Goal: Task Accomplishment & Management: Use online tool/utility

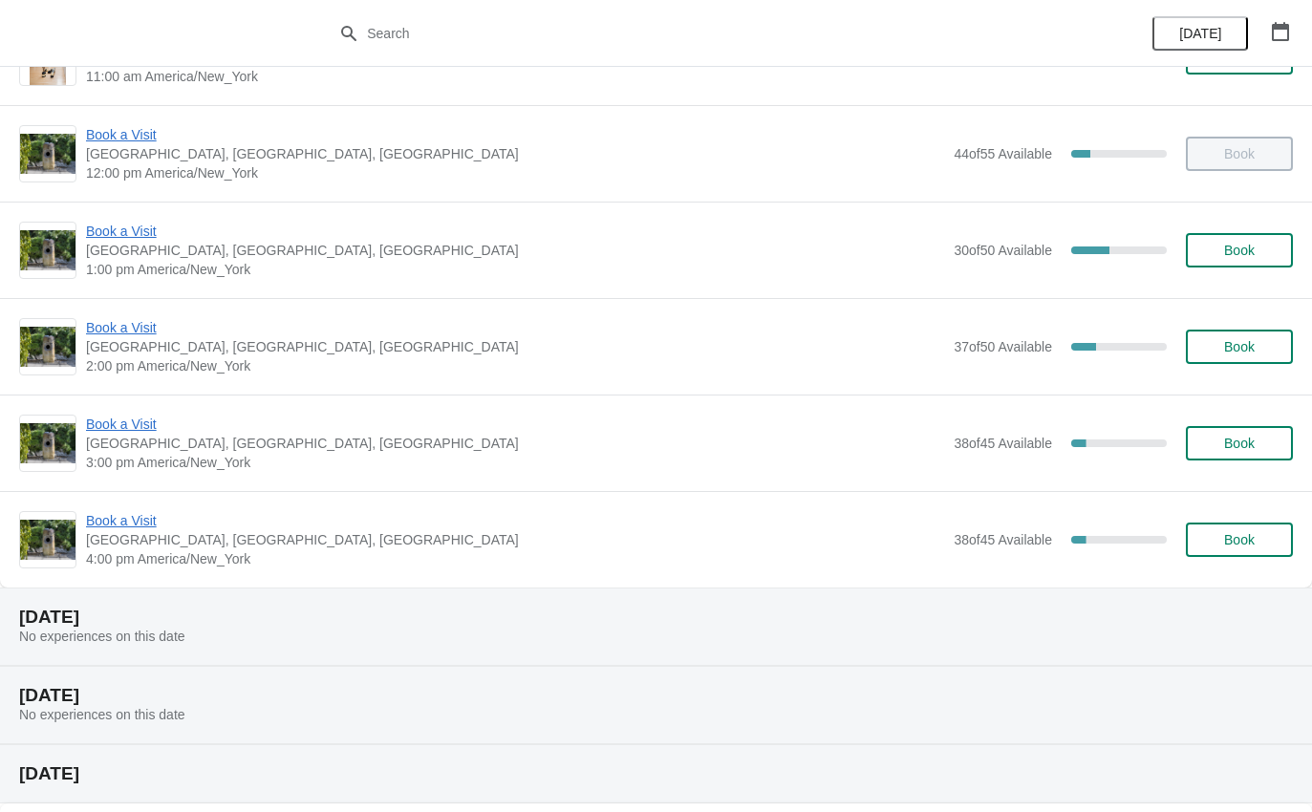
scroll to position [262, 0]
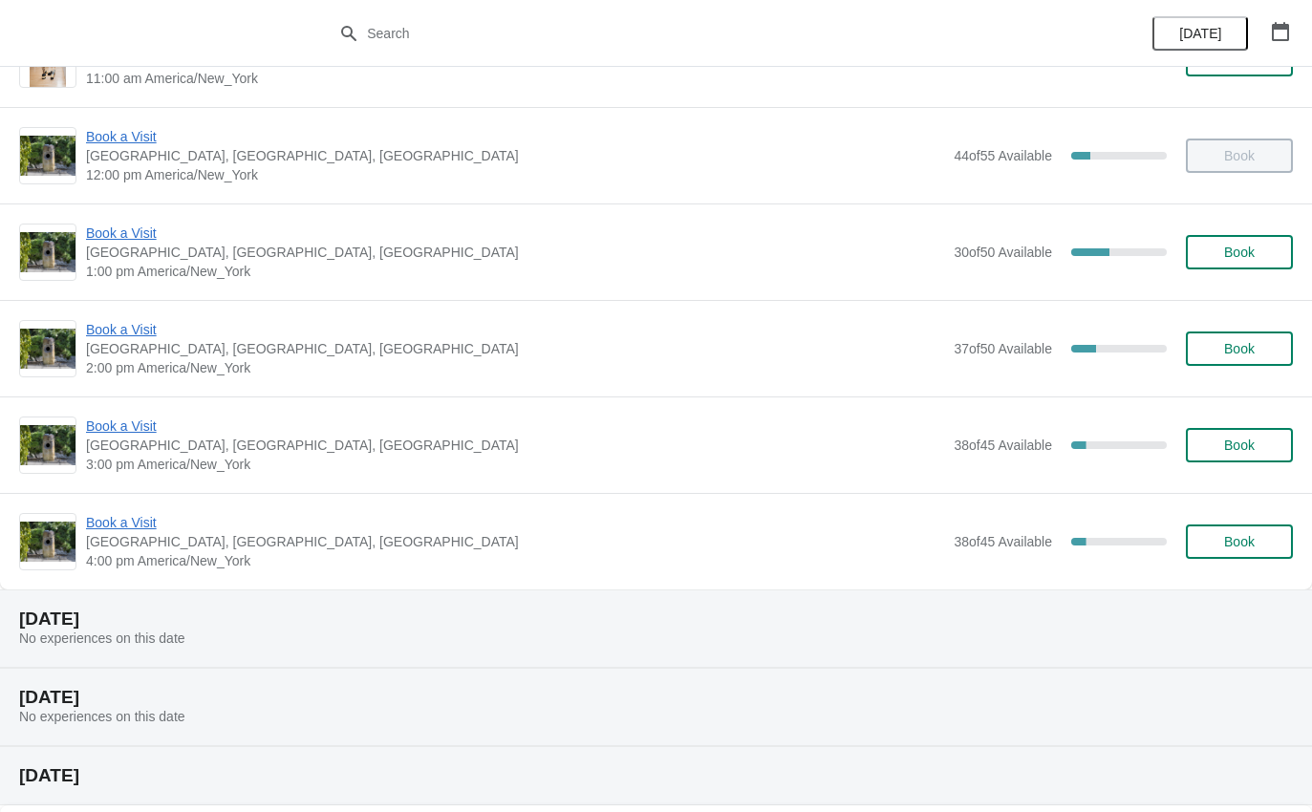
click at [129, 329] on span "Book a Visit" at bounding box center [515, 329] width 858 height 19
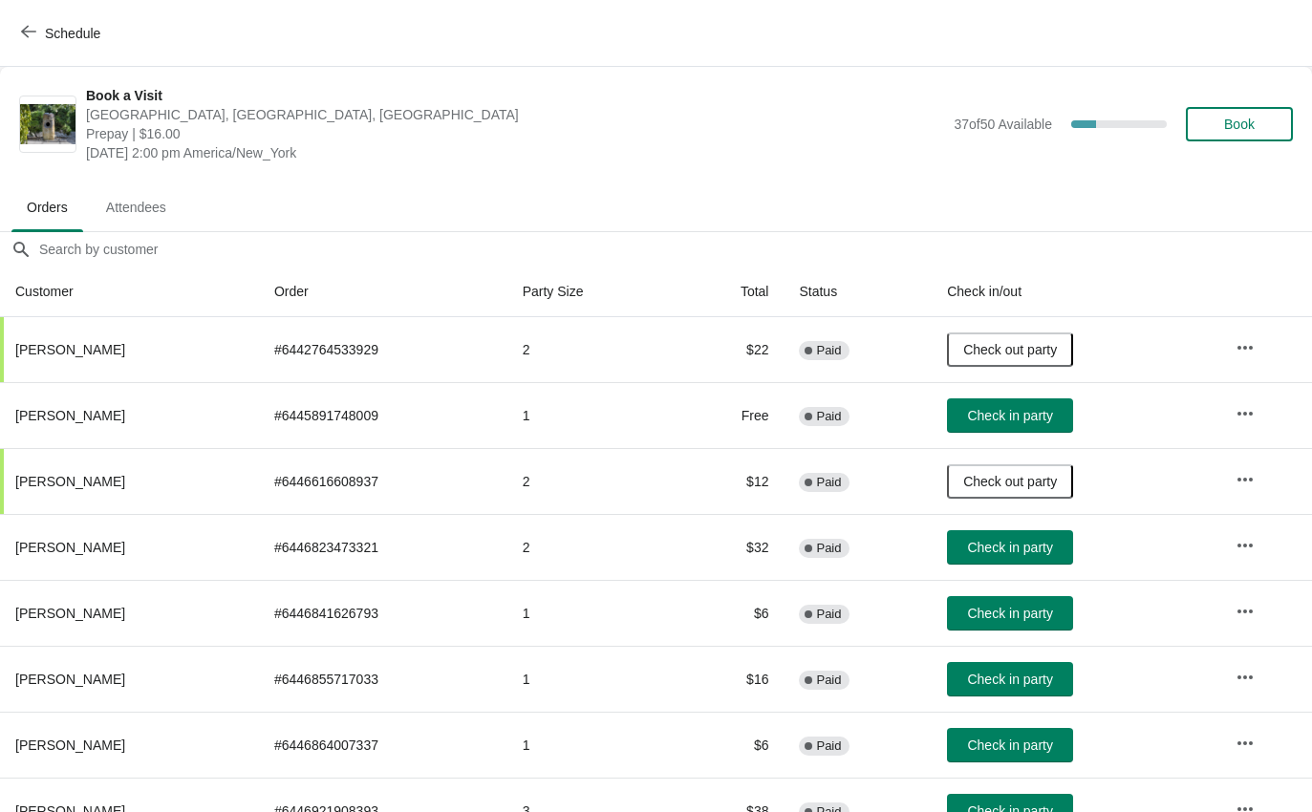
click at [1033, 675] on span "Check in party" at bounding box center [1009, 679] width 85 height 15
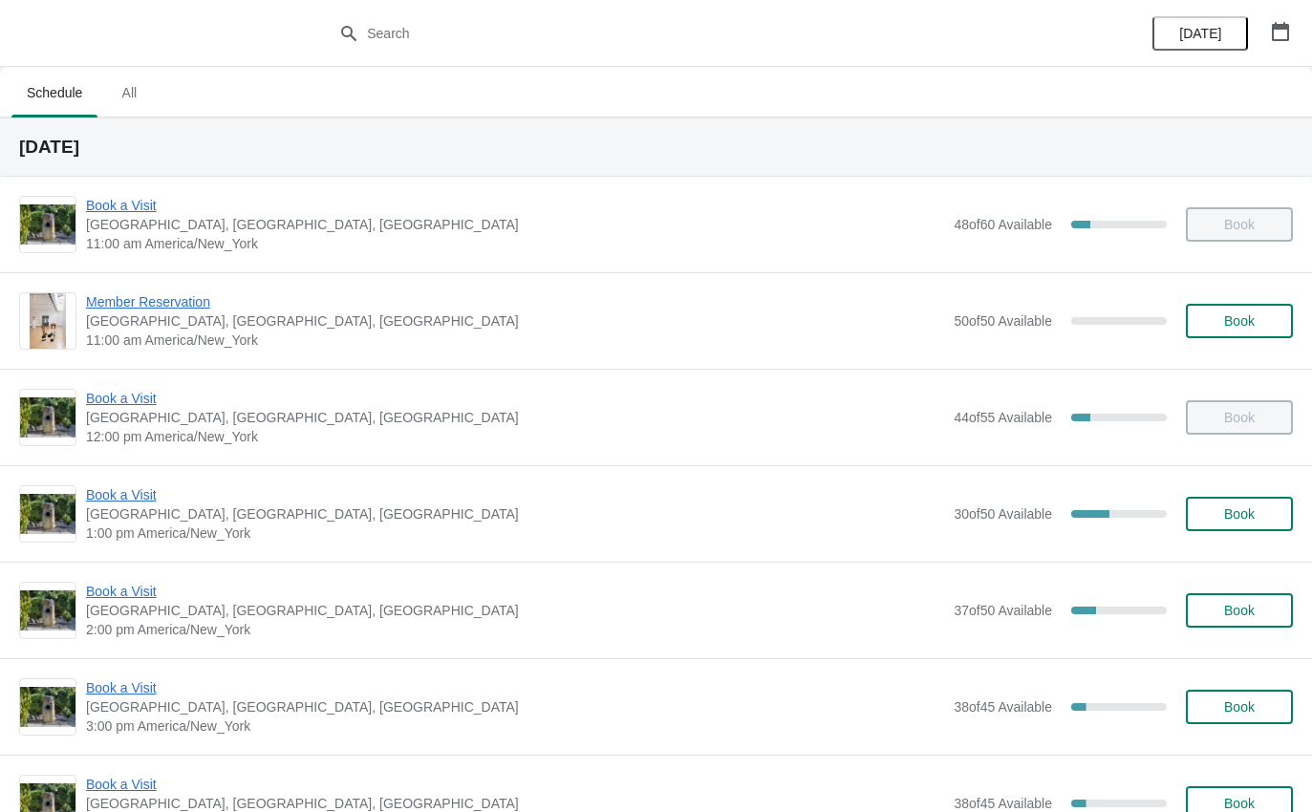
click at [120, 495] on span "Book a Visit" at bounding box center [515, 494] width 858 height 19
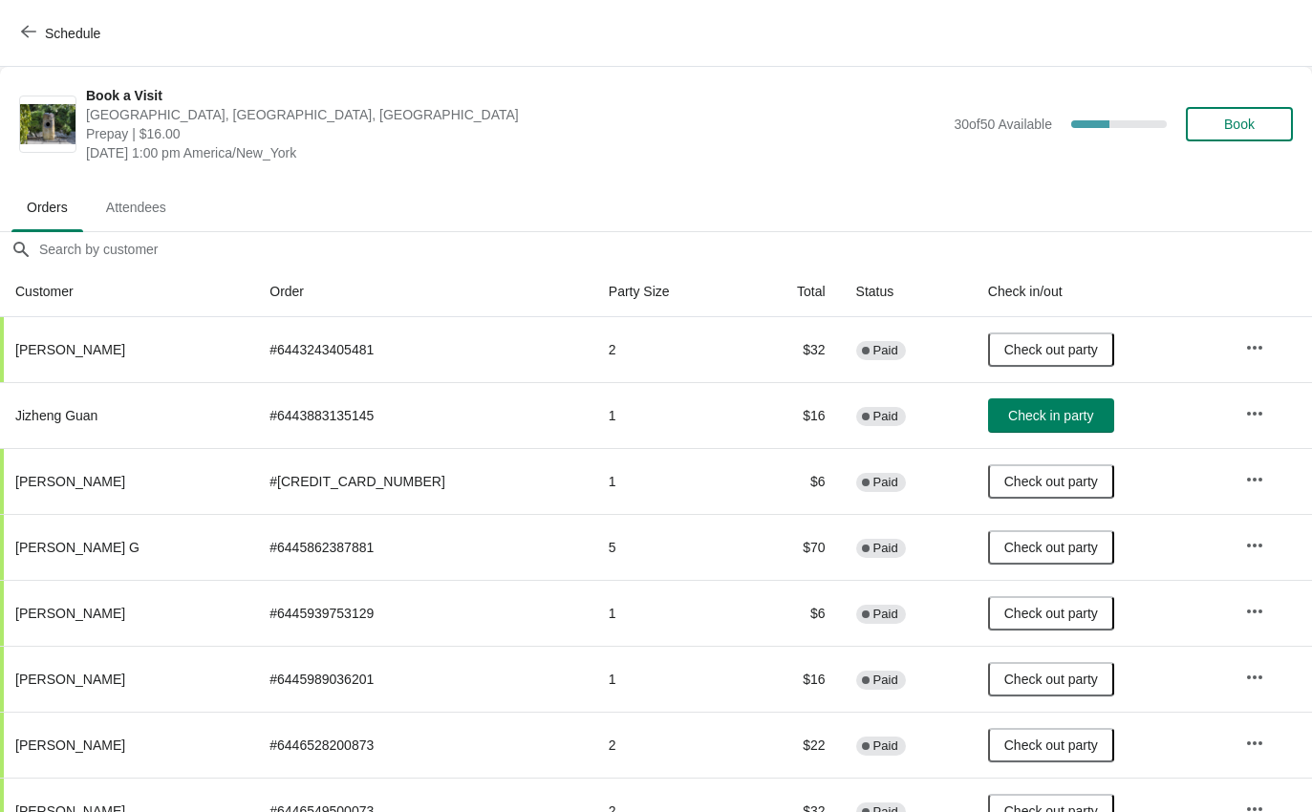
click at [1044, 401] on button "Check in party" at bounding box center [1051, 415] width 126 height 34
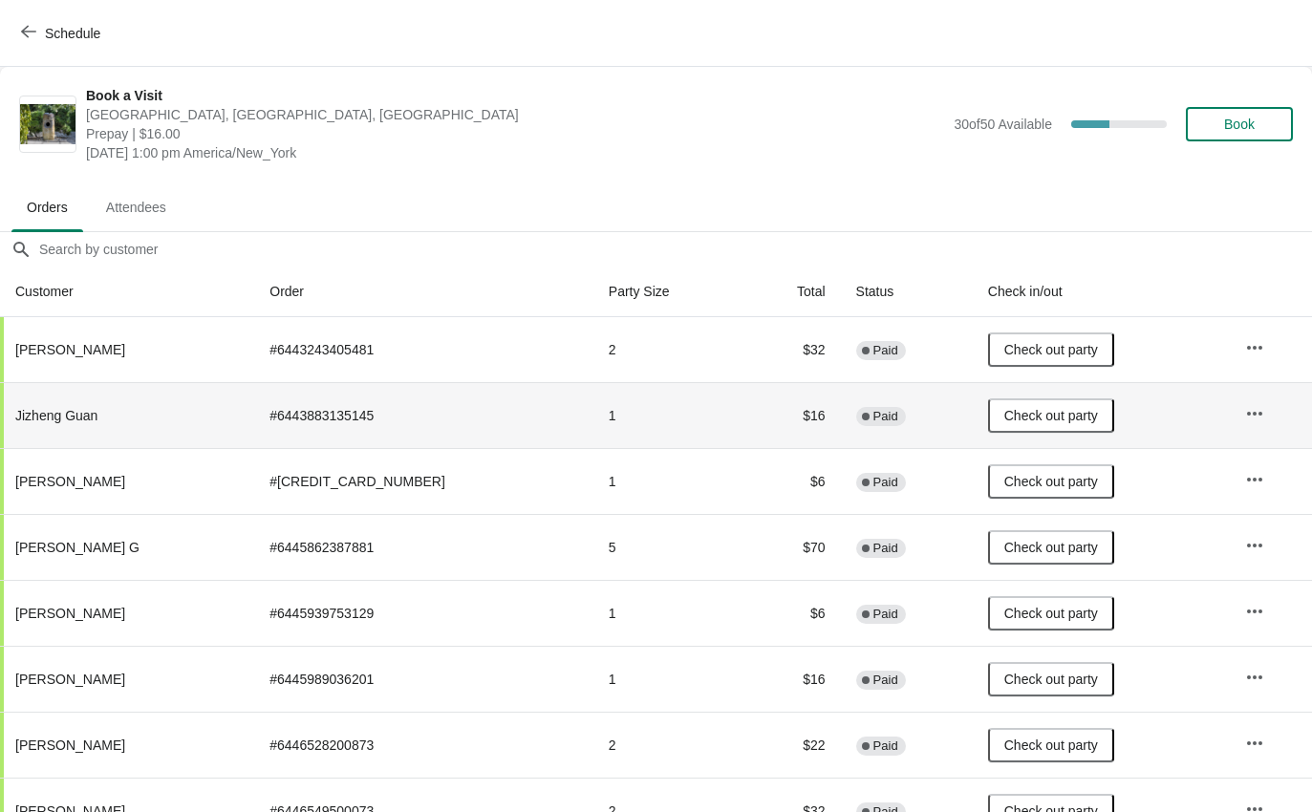
click at [48, 33] on span "Schedule" at bounding box center [72, 33] width 55 height 15
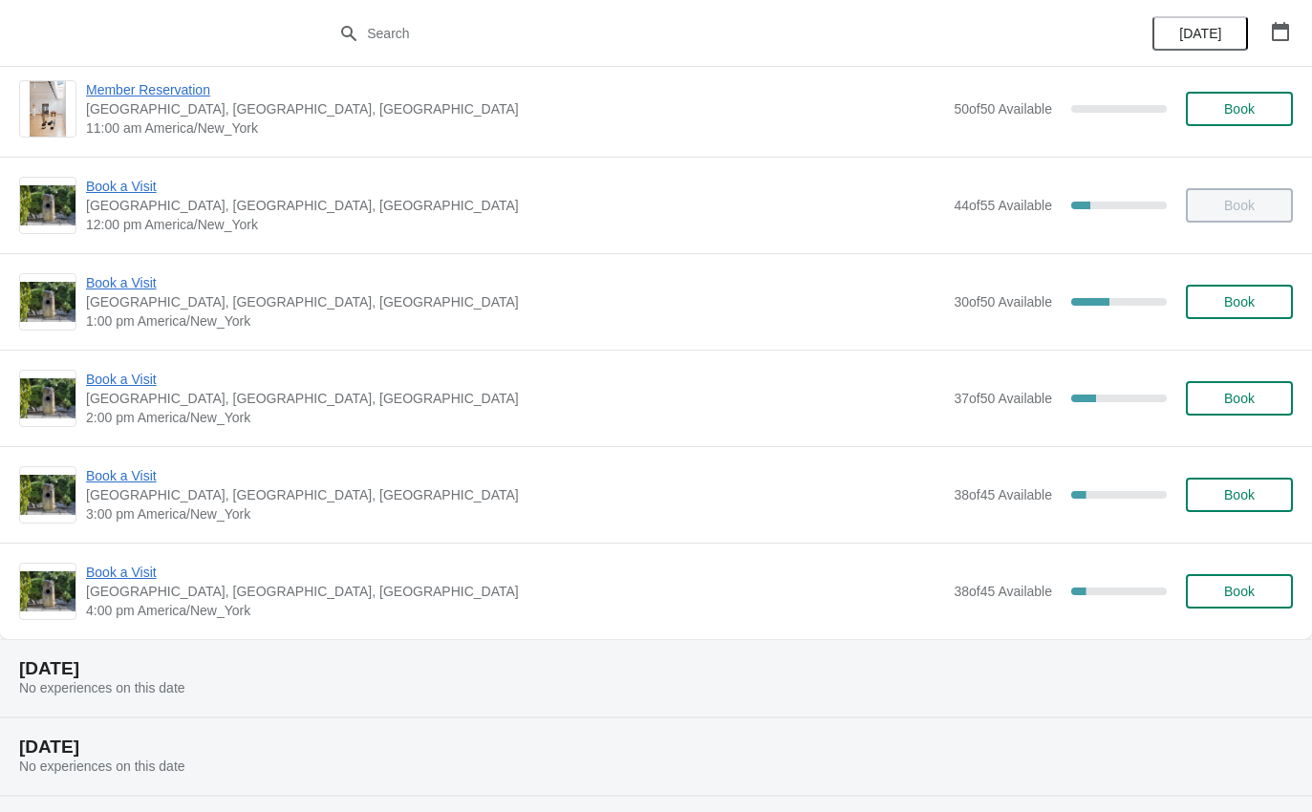
scroll to position [214, 0]
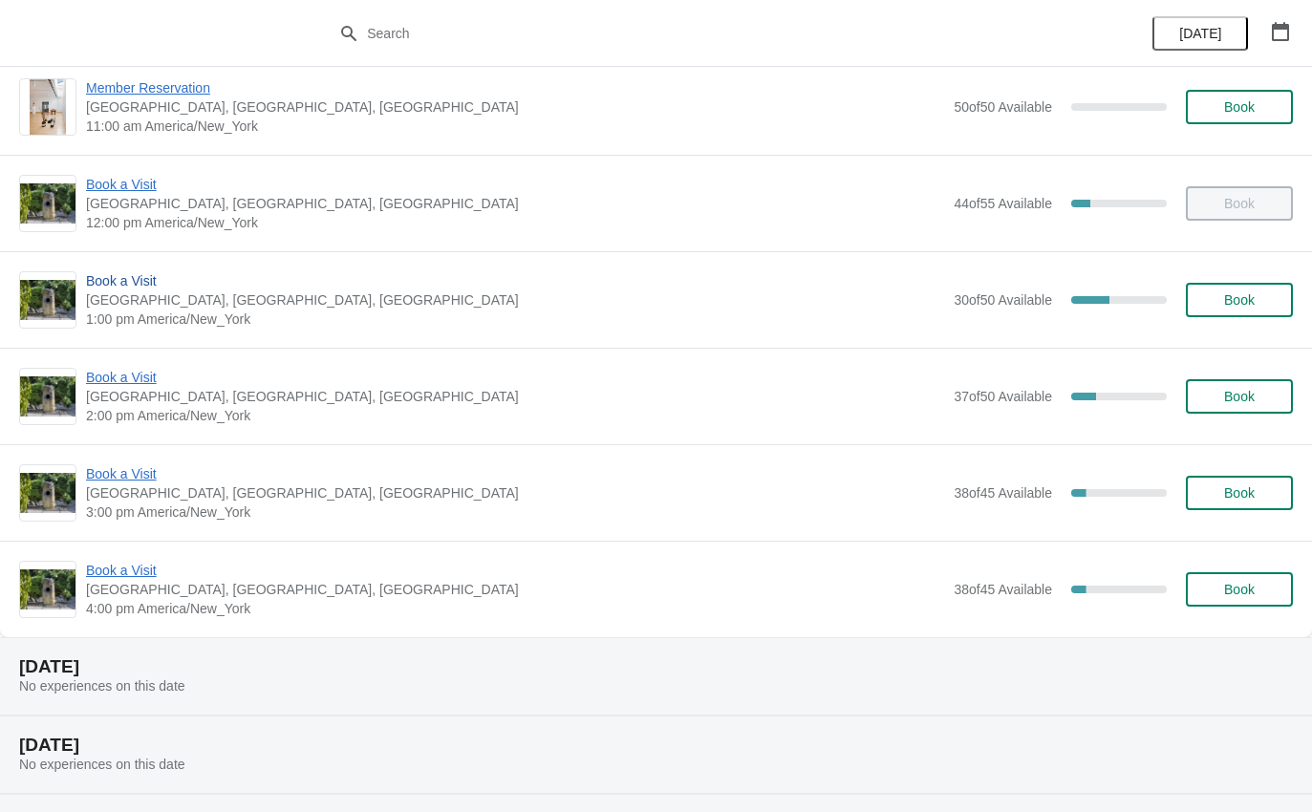
click at [124, 276] on span "Book a Visit" at bounding box center [515, 280] width 858 height 19
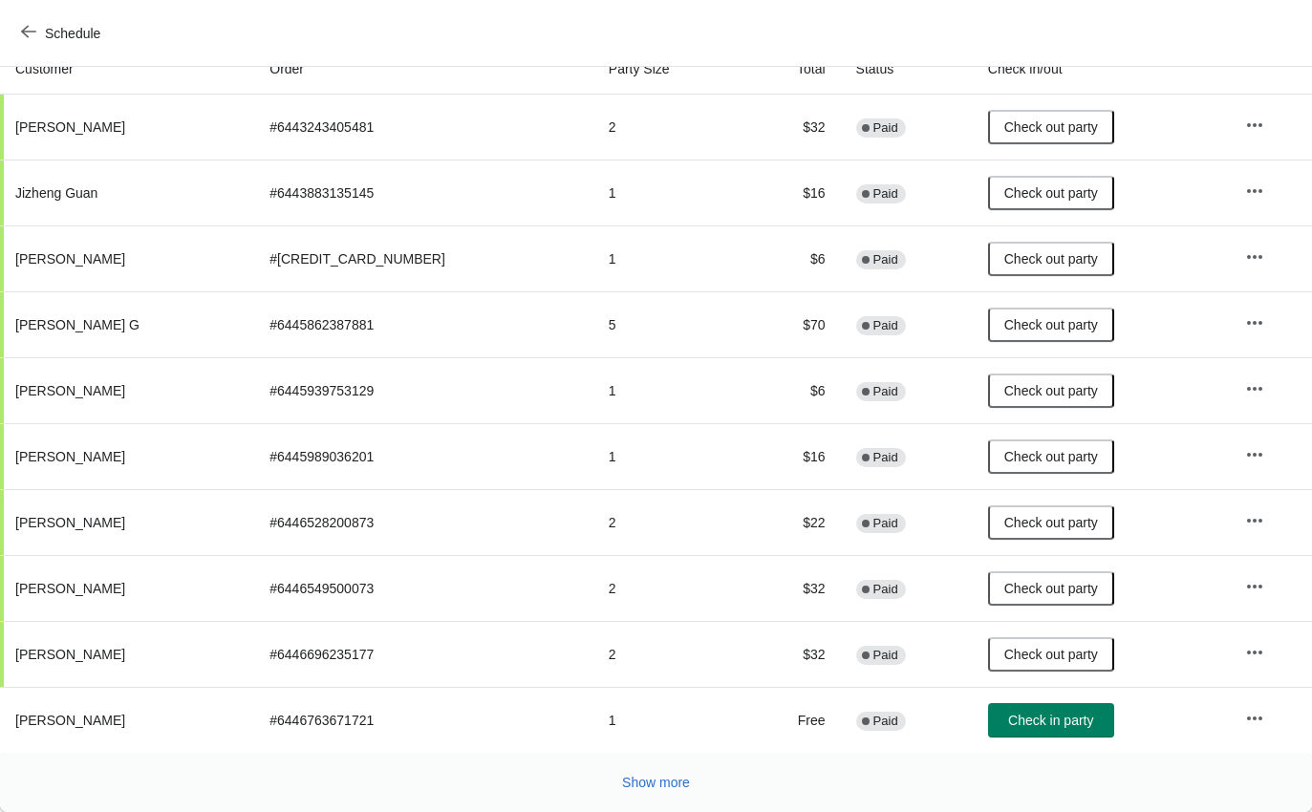
scroll to position [223, 0]
click at [677, 770] on button "Show more" at bounding box center [655, 782] width 83 height 34
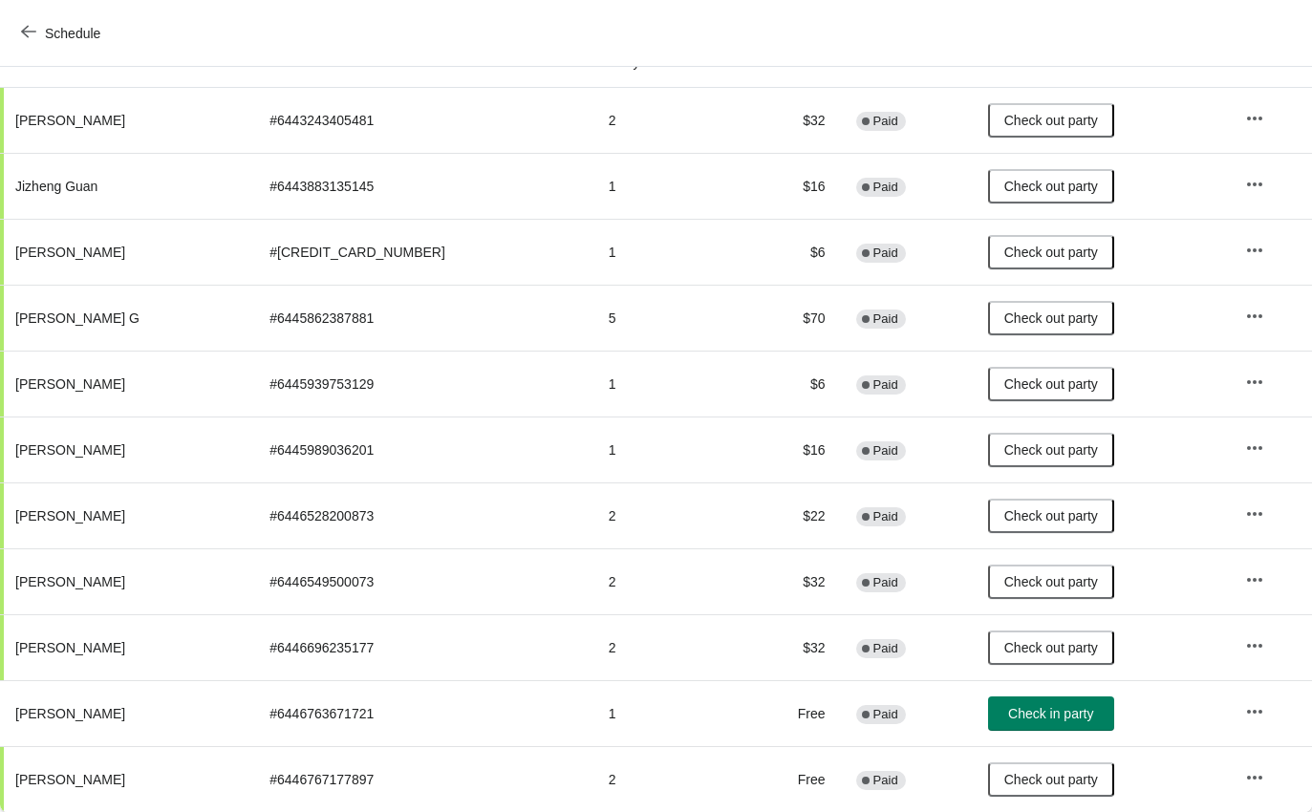
scroll to position [229, 0]
click at [29, 35] on icon "button" at bounding box center [28, 31] width 15 height 15
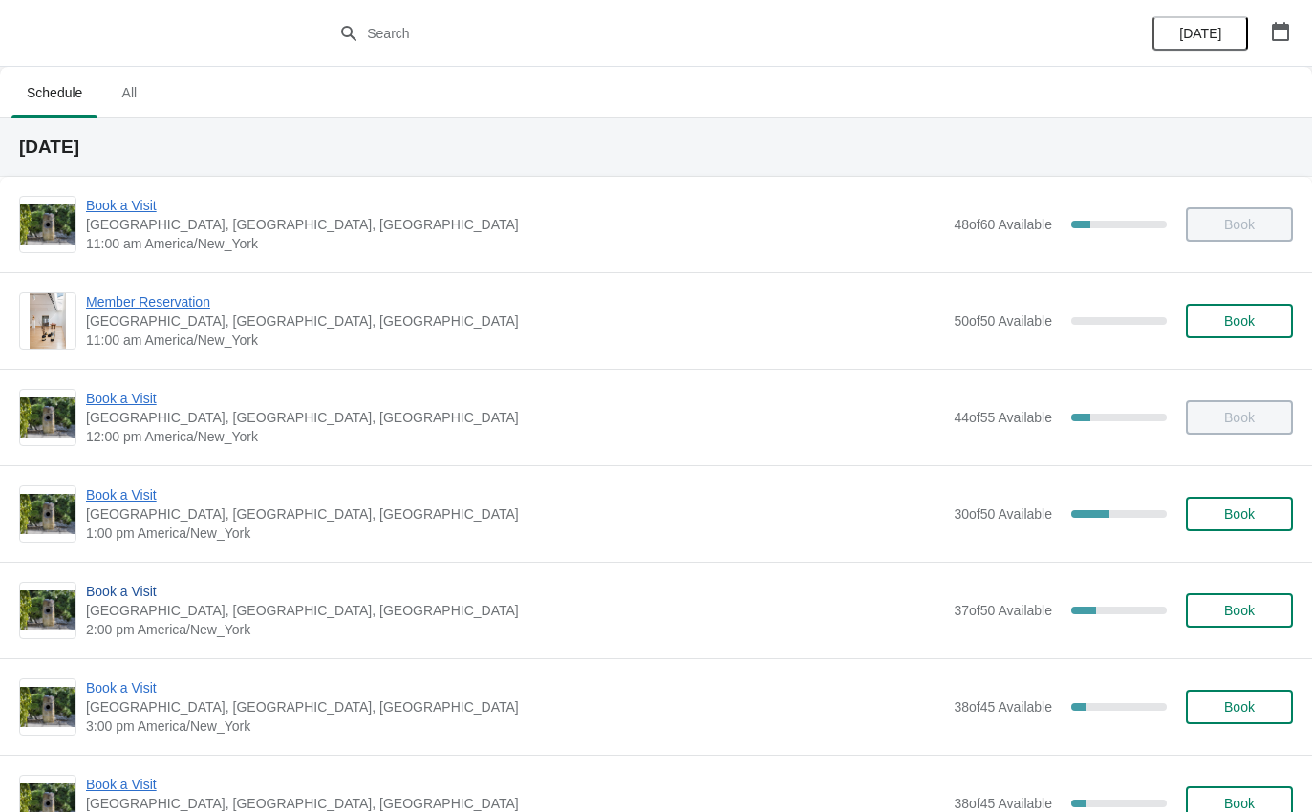
click at [103, 589] on span "Book a Visit" at bounding box center [515, 591] width 858 height 19
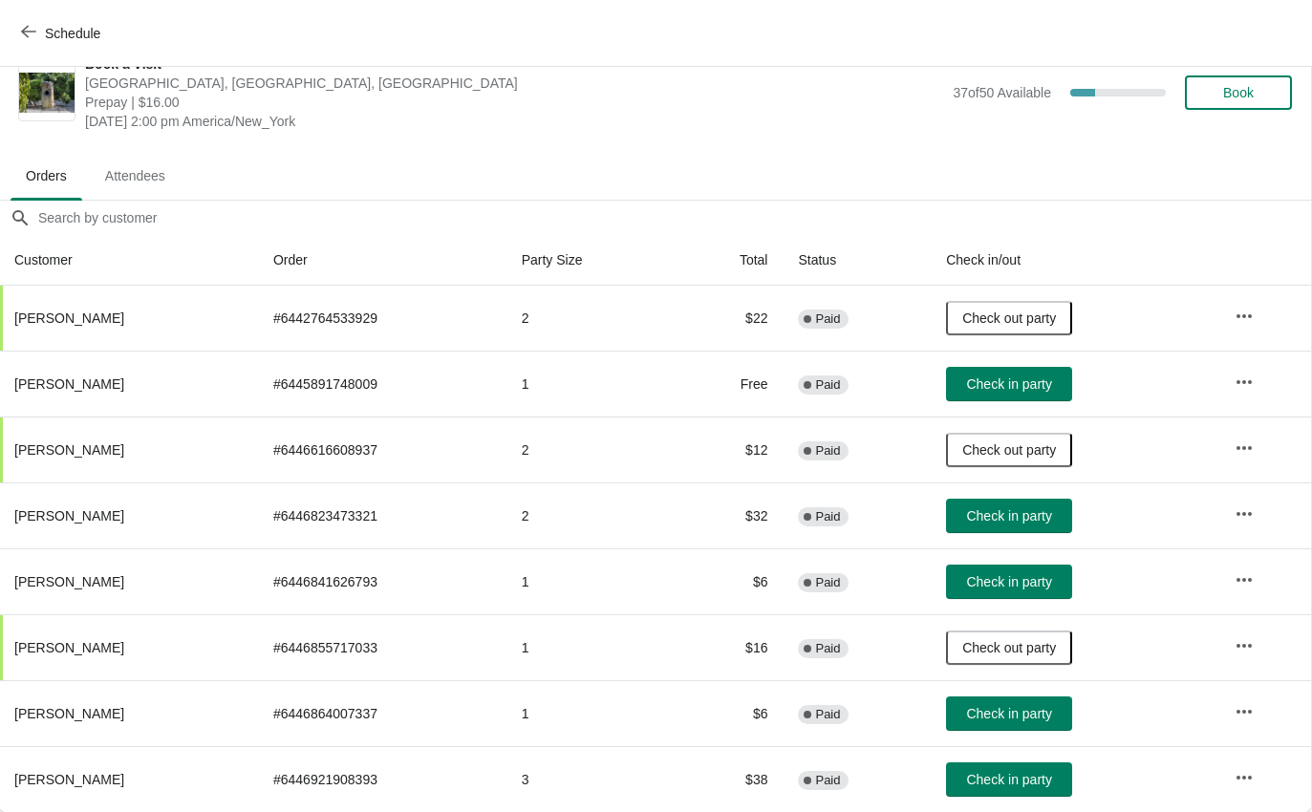
scroll to position [32, 1]
click at [1011, 591] on button "Check in party" at bounding box center [1009, 582] width 126 height 34
